Goal: Task Accomplishment & Management: Use online tool/utility

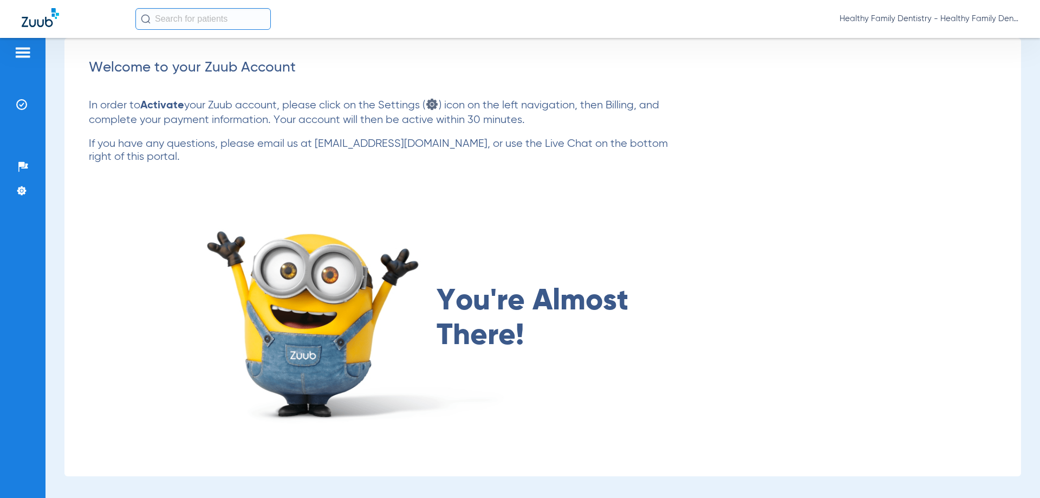
click at [29, 46] on img at bounding box center [22, 52] width 17 height 13
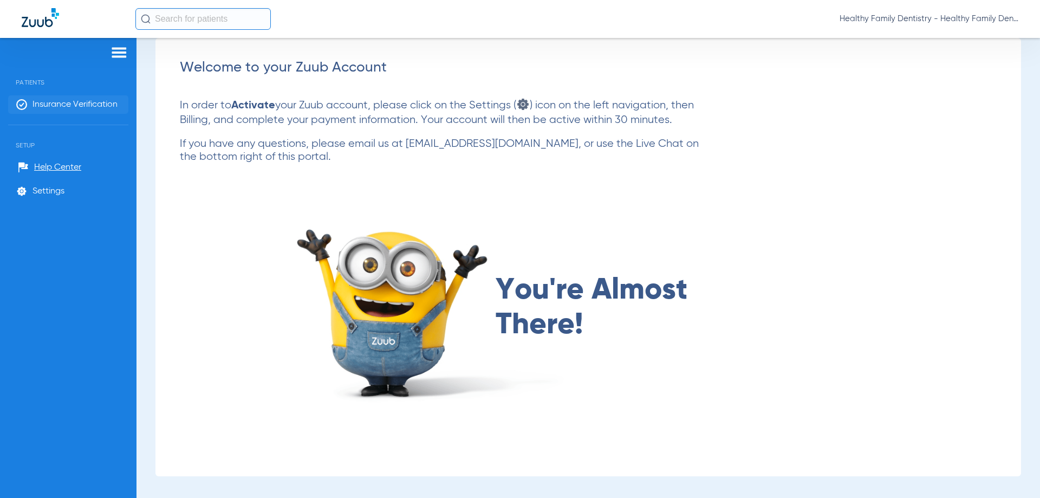
click at [56, 99] on span "Insurance Verification" at bounding box center [75, 104] width 85 height 11
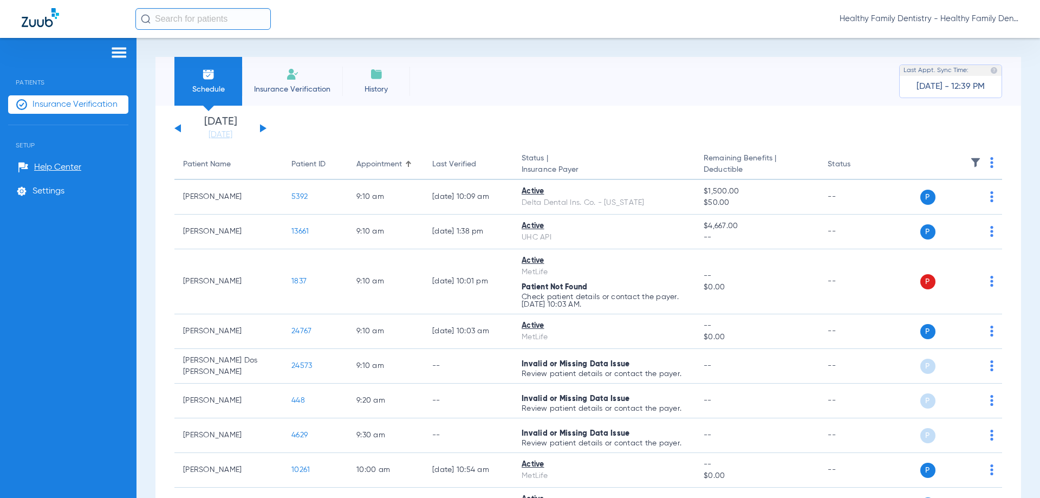
click at [264, 128] on button at bounding box center [263, 128] width 7 height 8
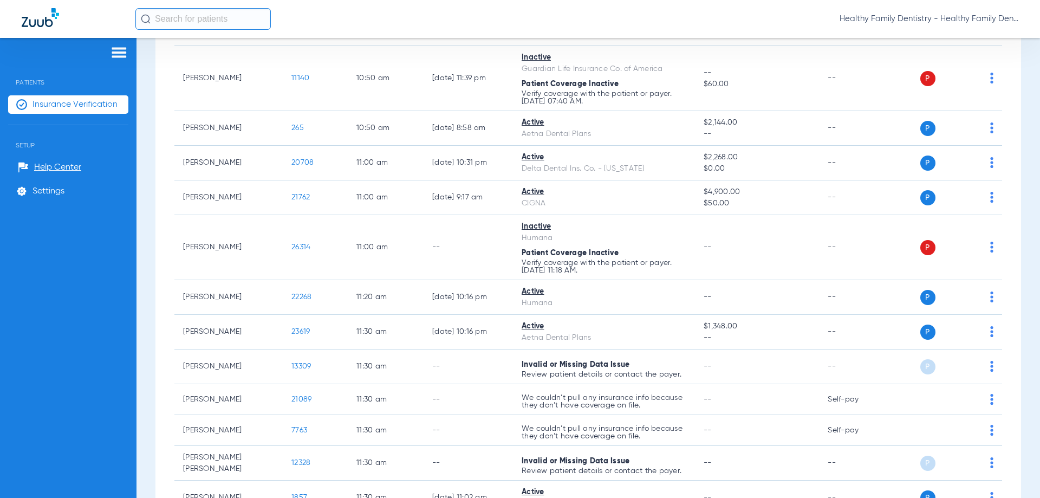
scroll to position [1363, 0]
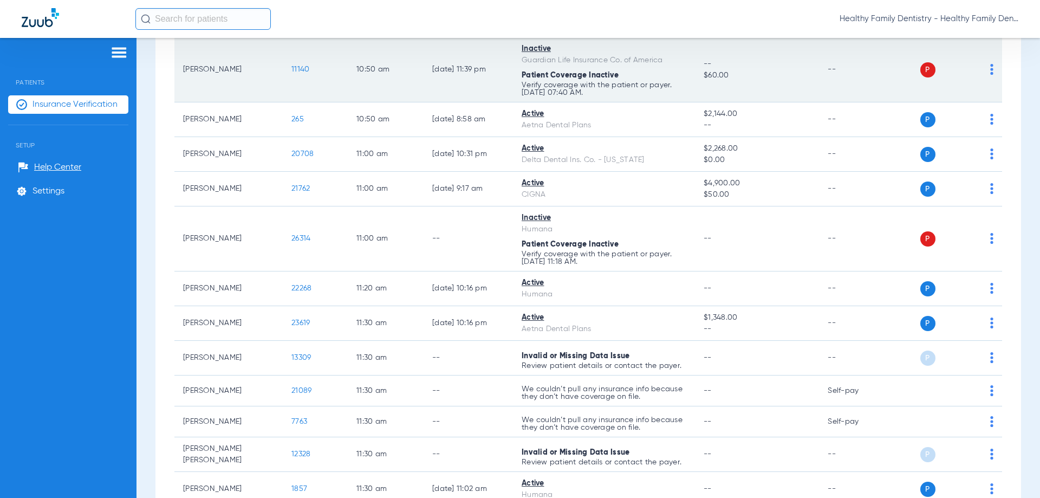
click at [300, 69] on span "11140" at bounding box center [300, 70] width 18 height 8
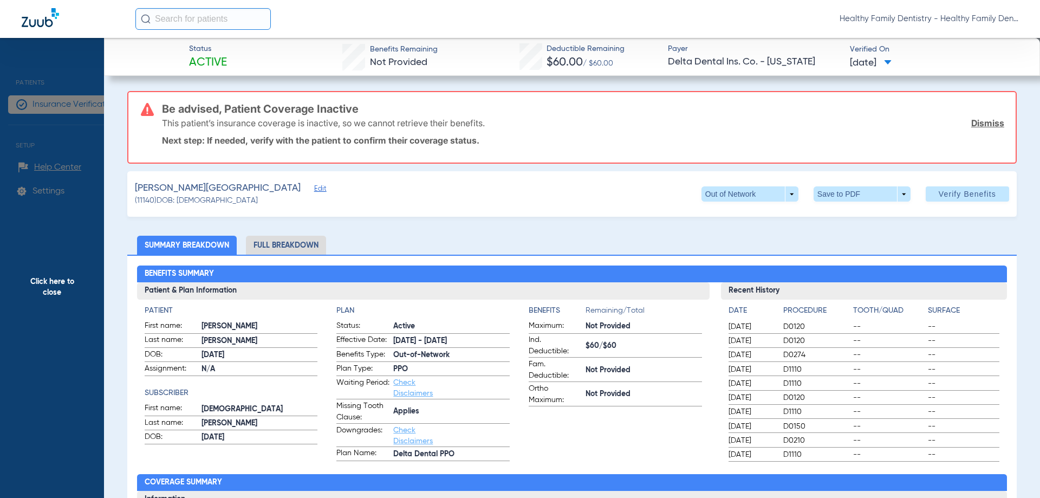
click at [314, 191] on span "Edit" at bounding box center [319, 190] width 10 height 10
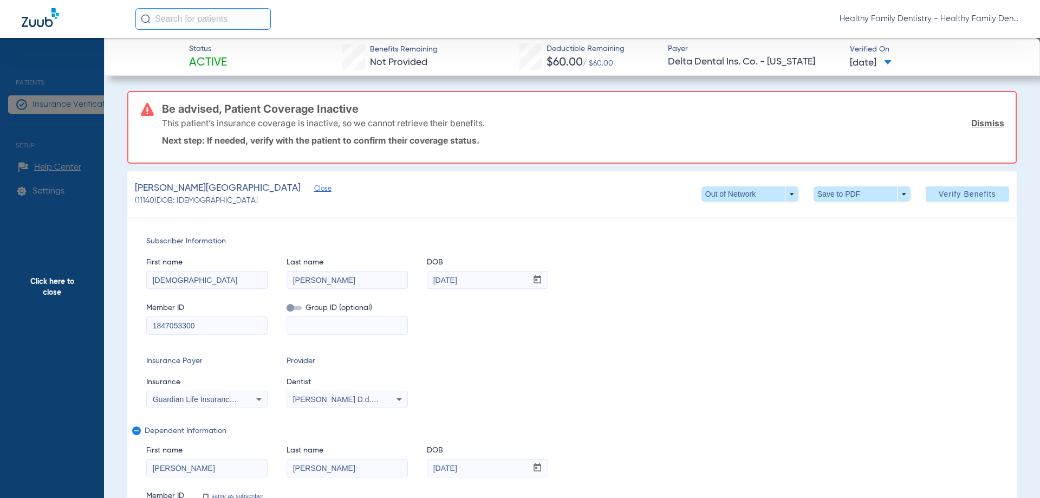
drag, startPoint x: 152, startPoint y: 322, endPoint x: 248, endPoint y: 327, distance: 96.0
click at [248, 327] on input "1847053300" at bounding box center [207, 325] width 120 height 17
click at [56, 285] on span "Click here to close" at bounding box center [52, 287] width 104 height 498
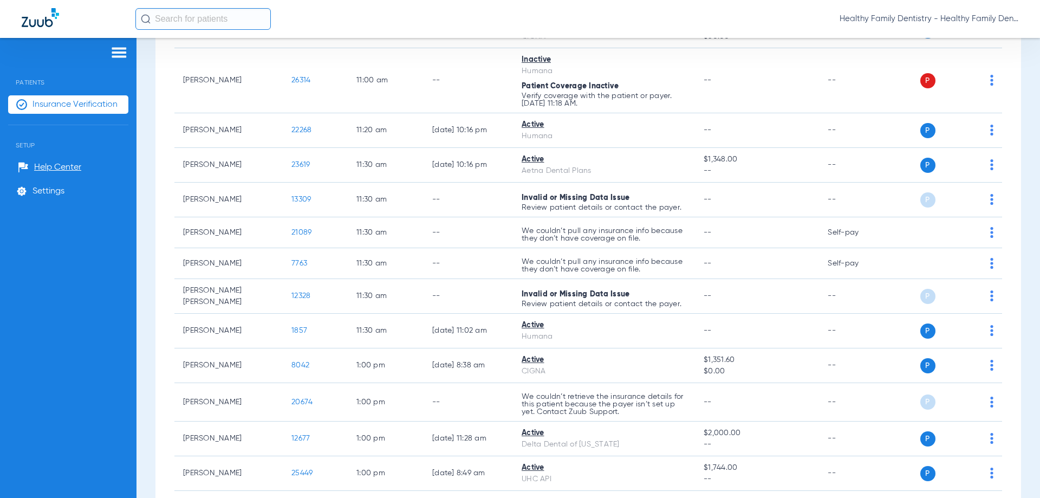
scroll to position [1534, 0]
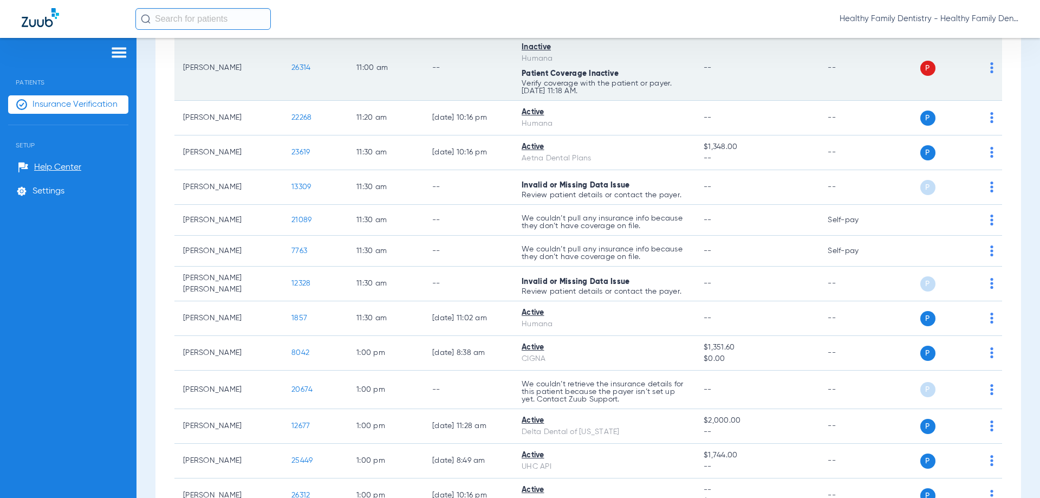
click at [299, 68] on span "26314" at bounding box center [300, 68] width 19 height 8
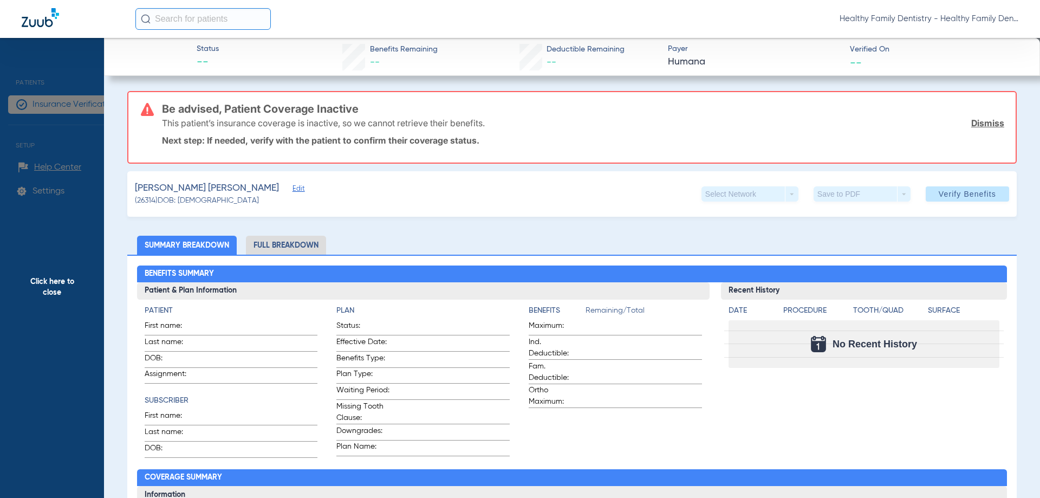
click at [293, 189] on span "Edit" at bounding box center [298, 190] width 10 height 10
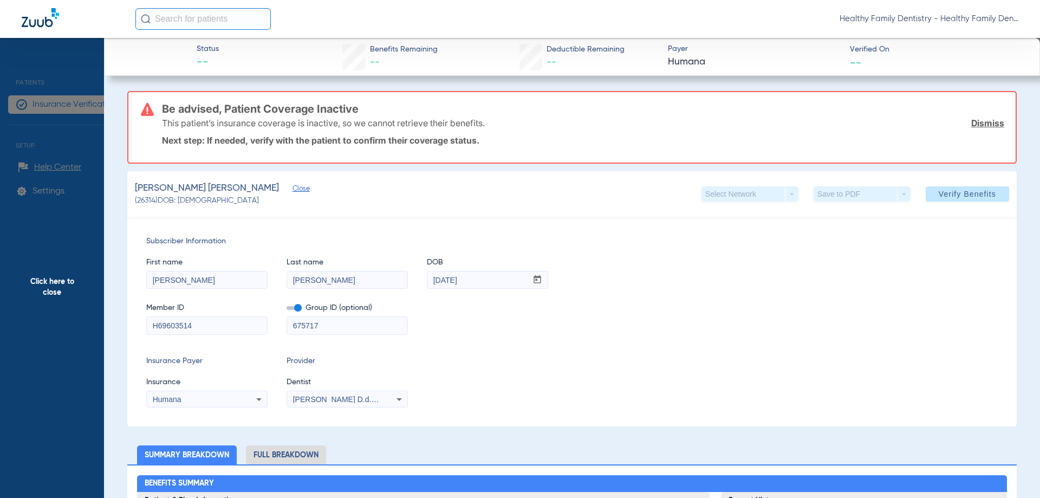
drag, startPoint x: 151, startPoint y: 323, endPoint x: 187, endPoint y: 325, distance: 35.8
click at [222, 326] on input "H69603514" at bounding box center [207, 325] width 120 height 17
click at [74, 286] on span "Click here to close" at bounding box center [52, 287] width 104 height 498
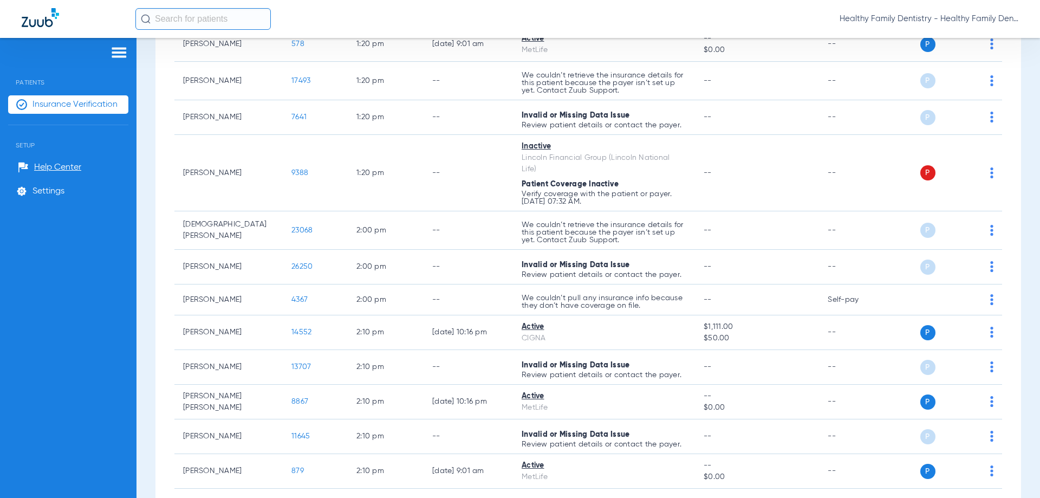
scroll to position [2093, 0]
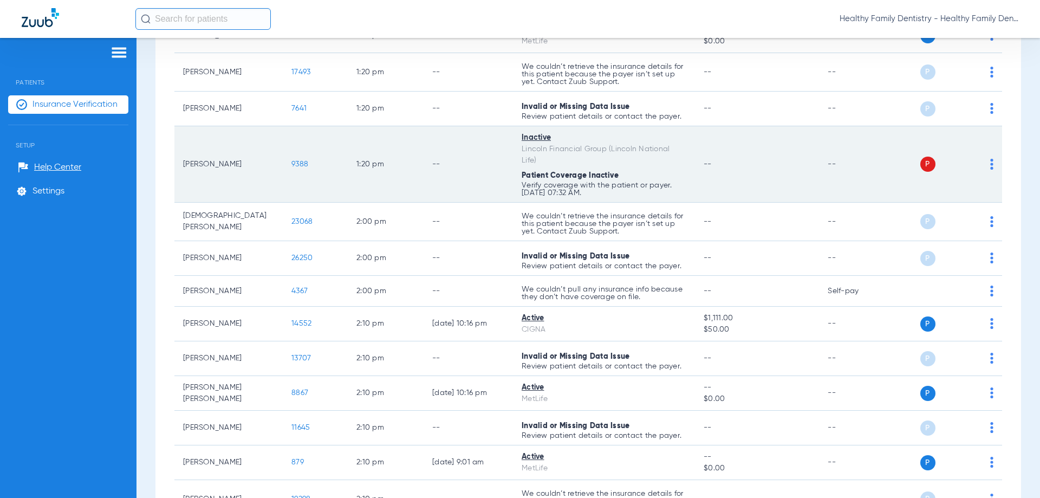
click at [297, 160] on span "9388" at bounding box center [299, 164] width 17 height 8
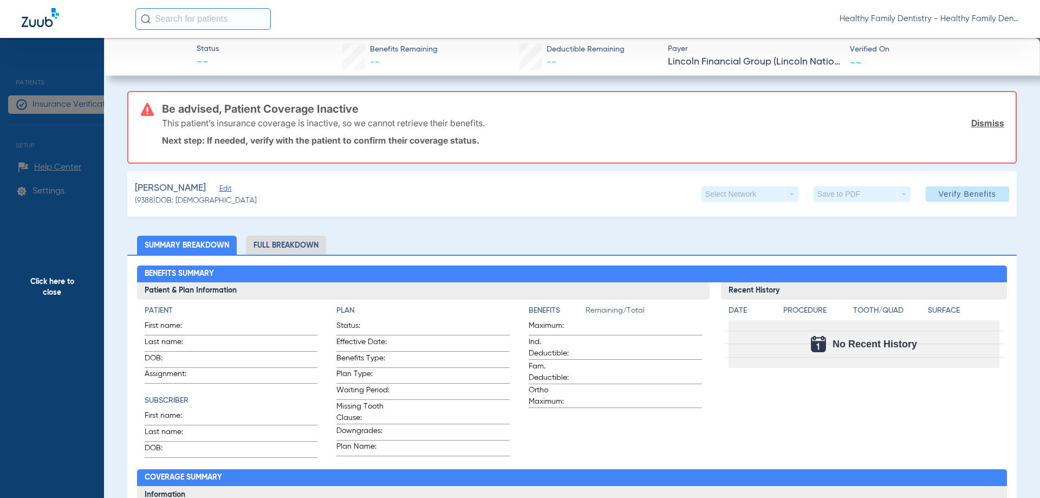
click at [229, 186] on span "Edit" at bounding box center [224, 190] width 10 height 10
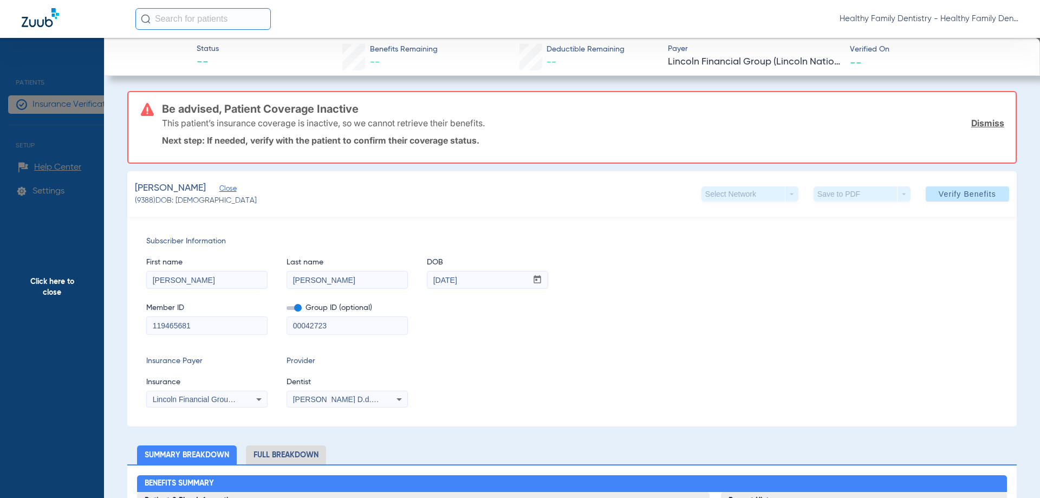
drag, startPoint x: 198, startPoint y: 326, endPoint x: 180, endPoint y: 327, distance: 17.3
click at [144, 327] on div "Subscriber Information First name [PERSON_NAME] Last name [PERSON_NAME] DOB mm …" at bounding box center [572, 322] width 890 height 210
